Goal: Transaction & Acquisition: Purchase product/service

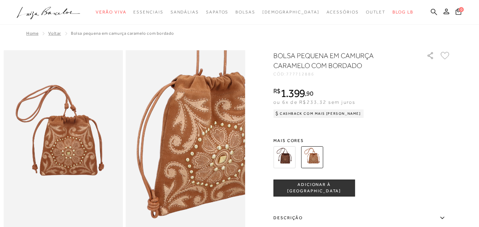
click at [431, 10] on icon at bounding box center [434, 12] width 6 height 7
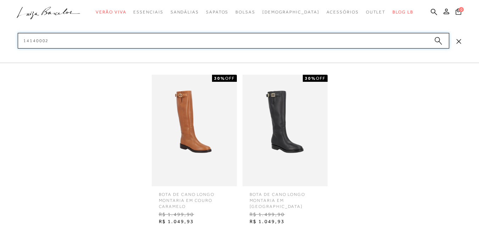
type input "14140002"
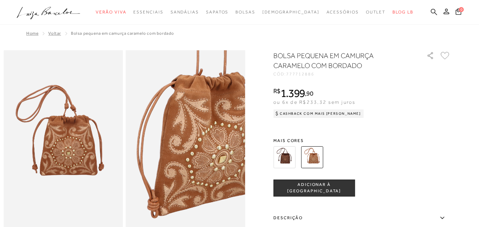
click at [431, 11] on icon at bounding box center [434, 12] width 6 height 6
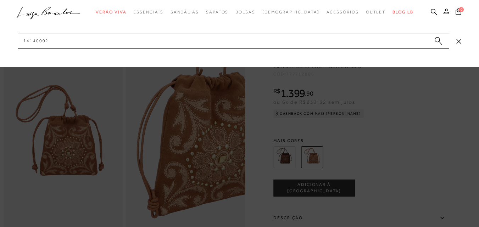
click at [440, 41] on icon "submit" at bounding box center [438, 41] width 8 height 8
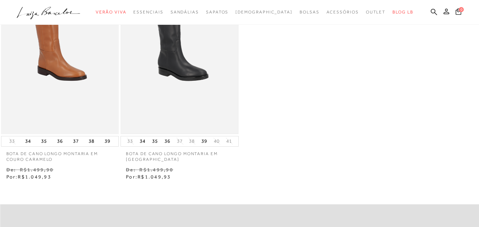
scroll to position [142, 0]
